Goal: Book appointment/travel/reservation

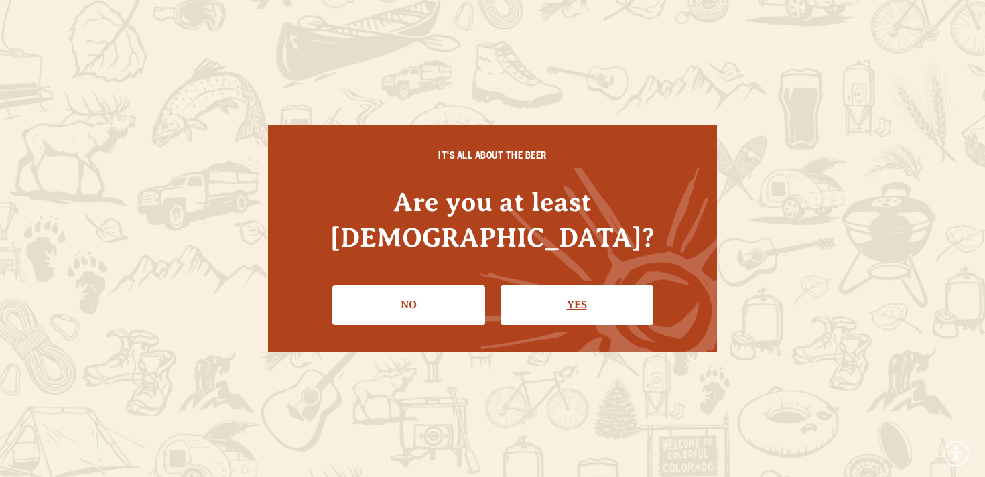
click at [564, 304] on link "Yes" at bounding box center [577, 305] width 153 height 39
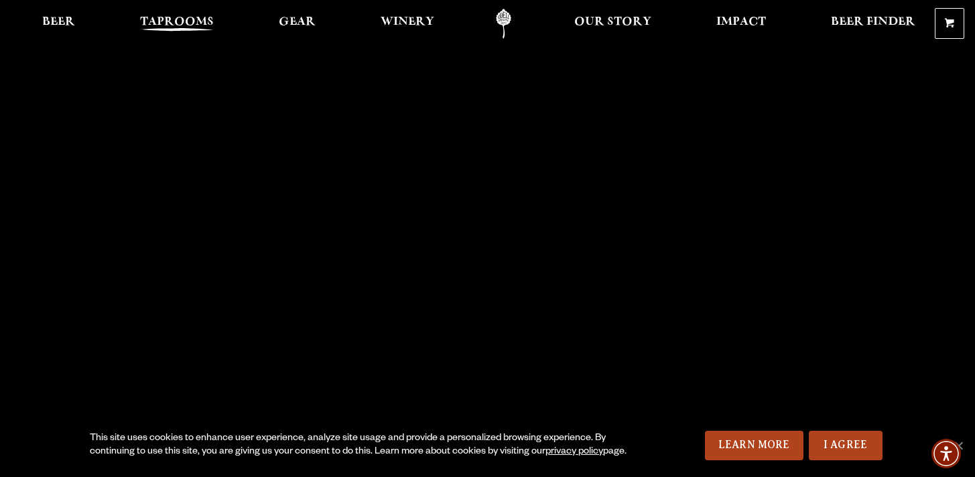
click at [178, 24] on span "Taprooms" at bounding box center [177, 22] width 74 height 11
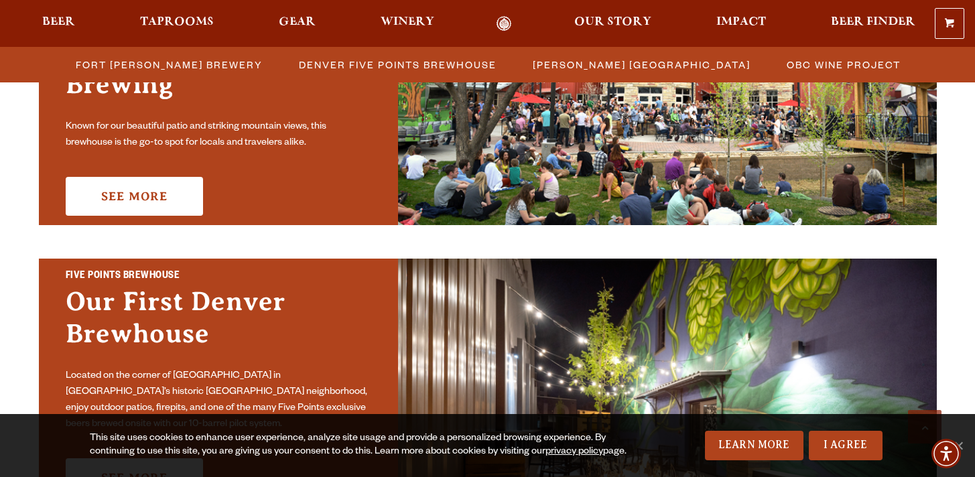
scroll to position [528, 0]
click at [145, 64] on span "Fort [PERSON_NAME] Brewery" at bounding box center [169, 64] width 187 height 19
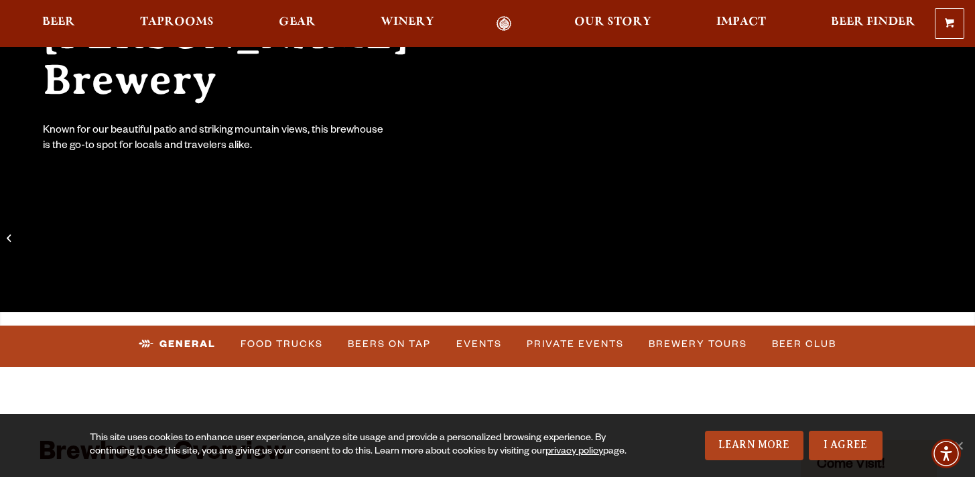
scroll to position [450, 0]
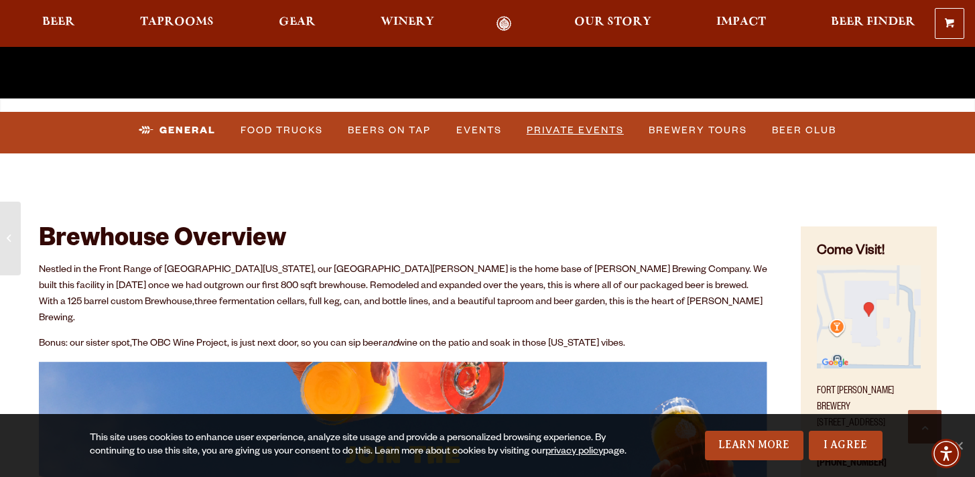
click at [555, 131] on link "Private Events" at bounding box center [576, 130] width 108 height 31
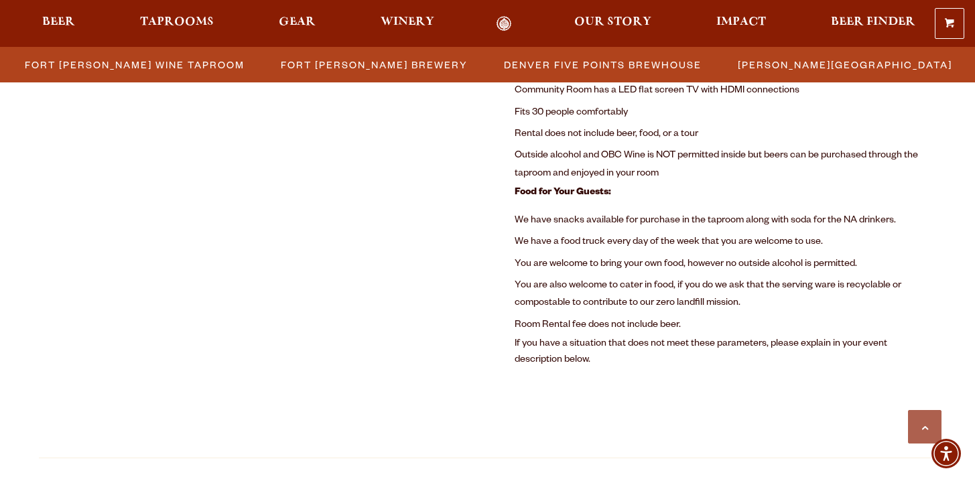
scroll to position [1071, 0]
